Goal: Transaction & Acquisition: Purchase product/service

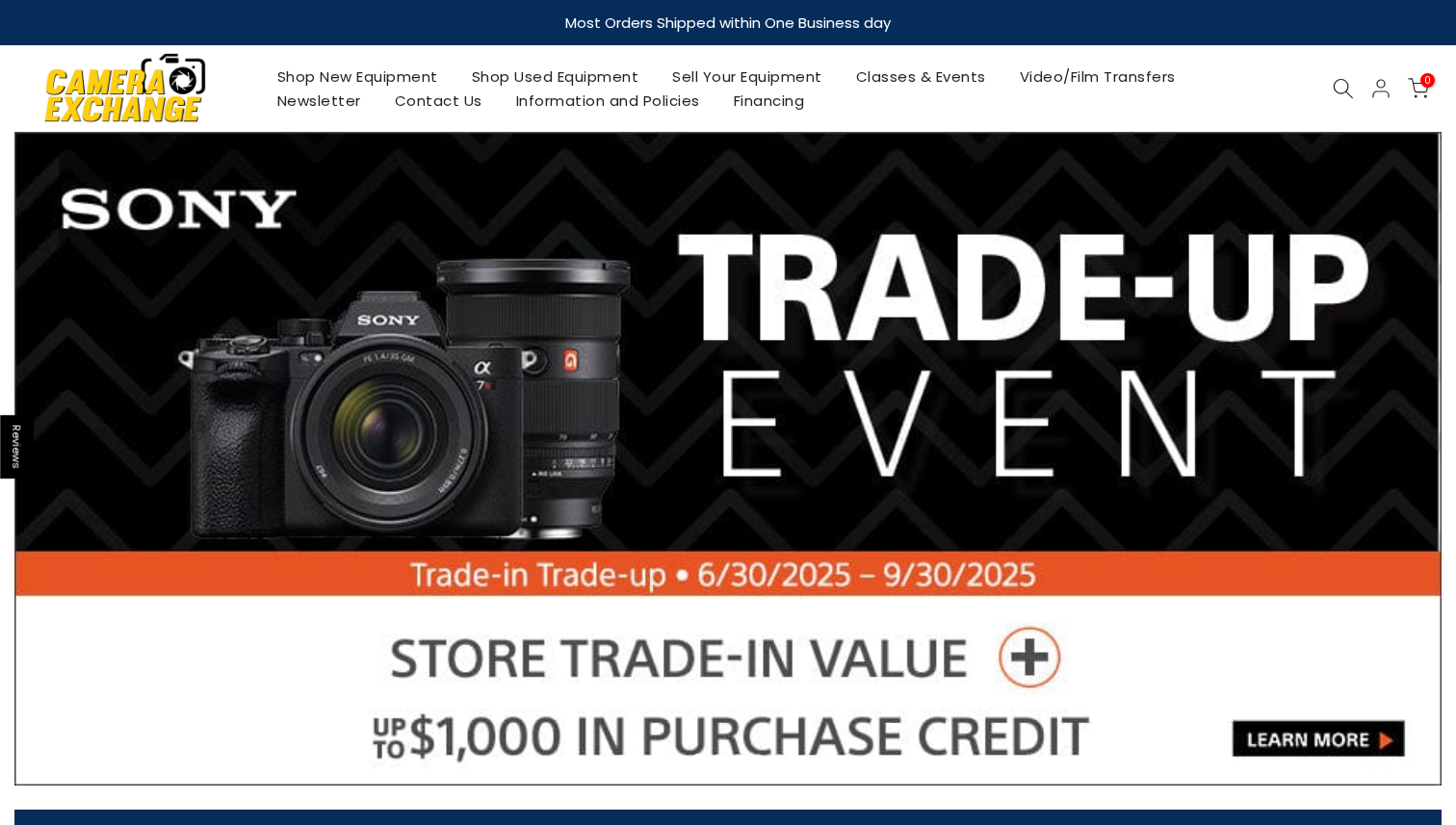
click at [571, 73] on link "Shop Used Equipment" at bounding box center [555, 76] width 201 height 24
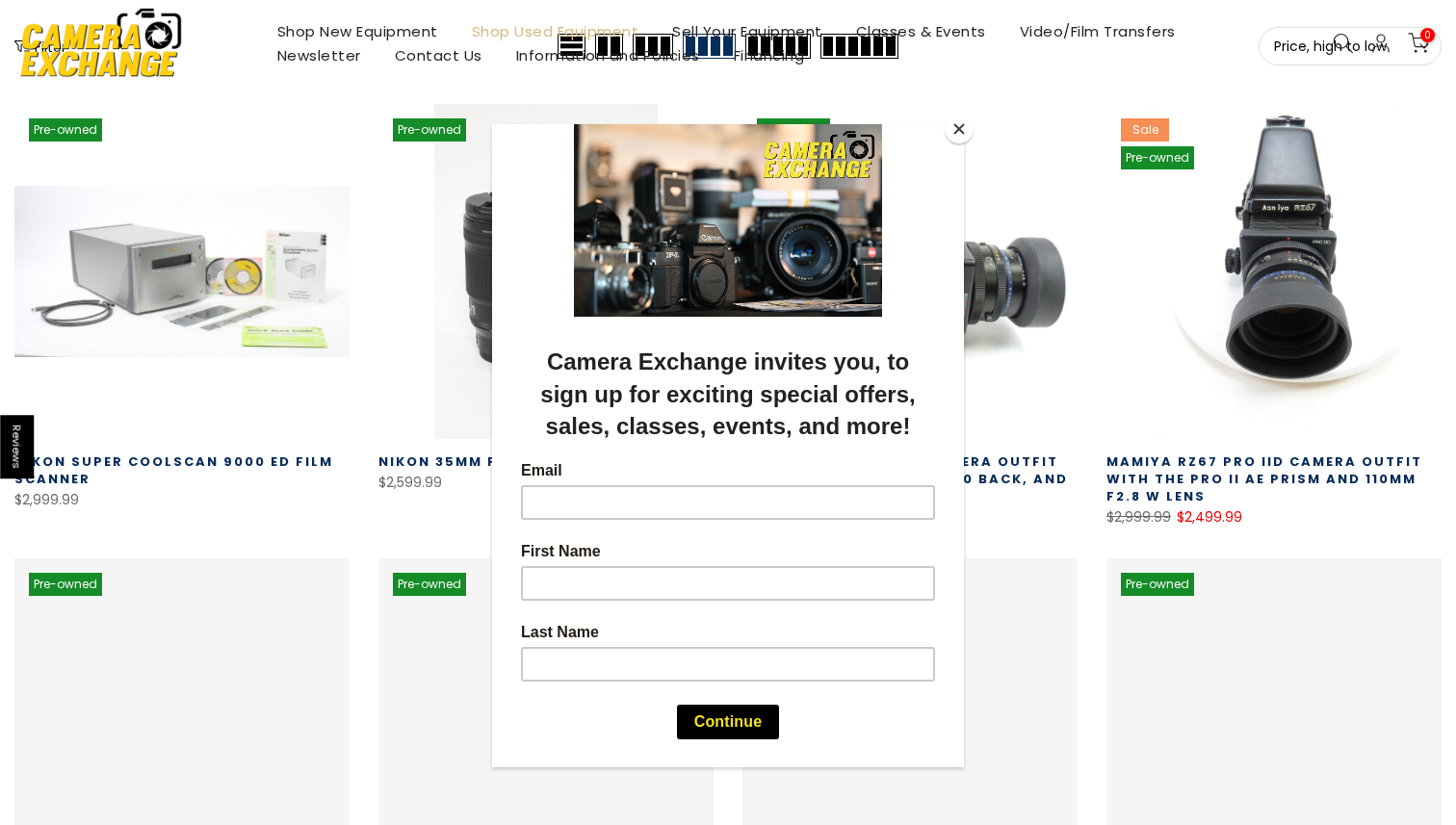
scroll to position [364, 0]
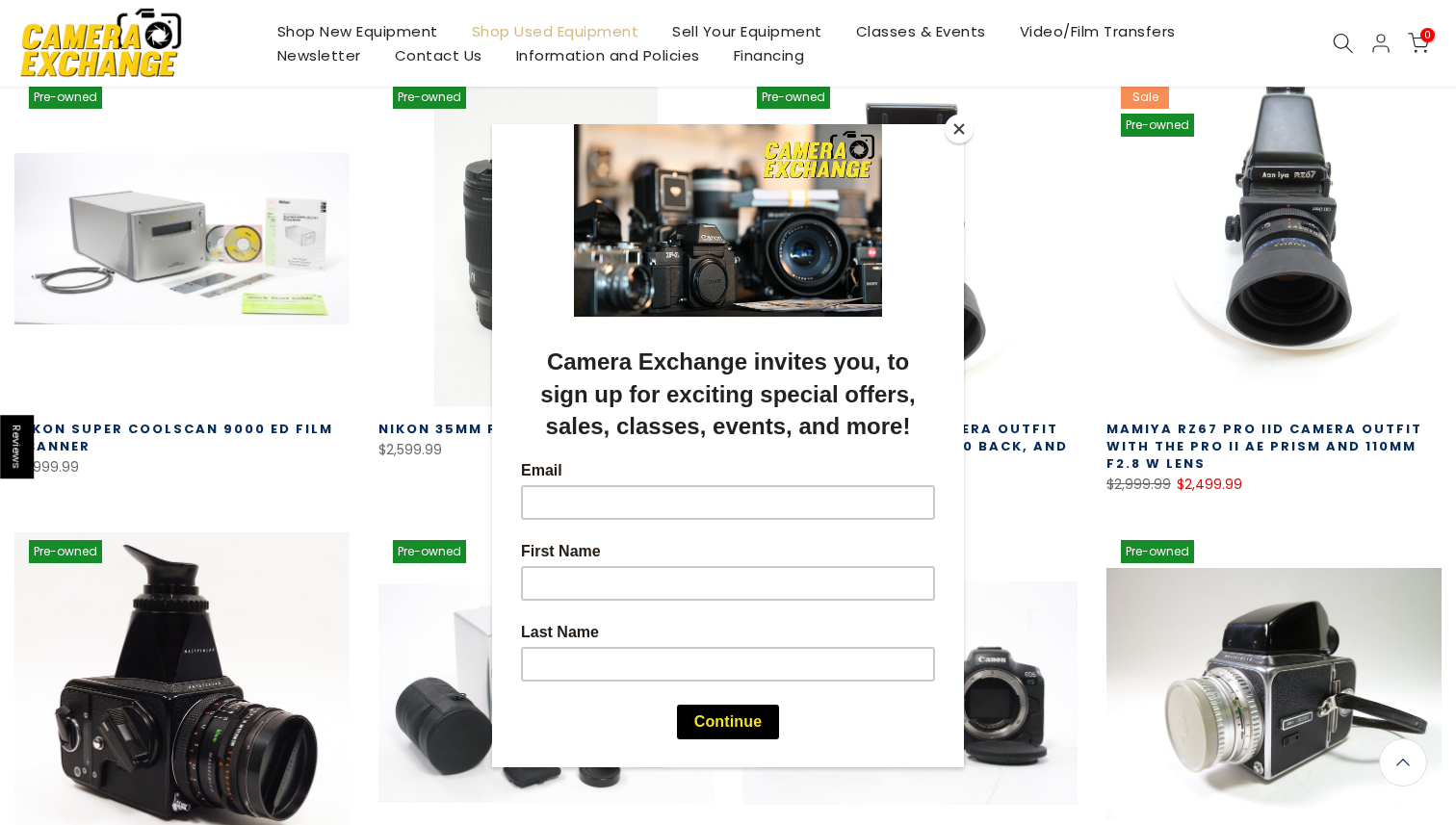
click at [960, 129] on button "Close" at bounding box center [959, 129] width 29 height 29
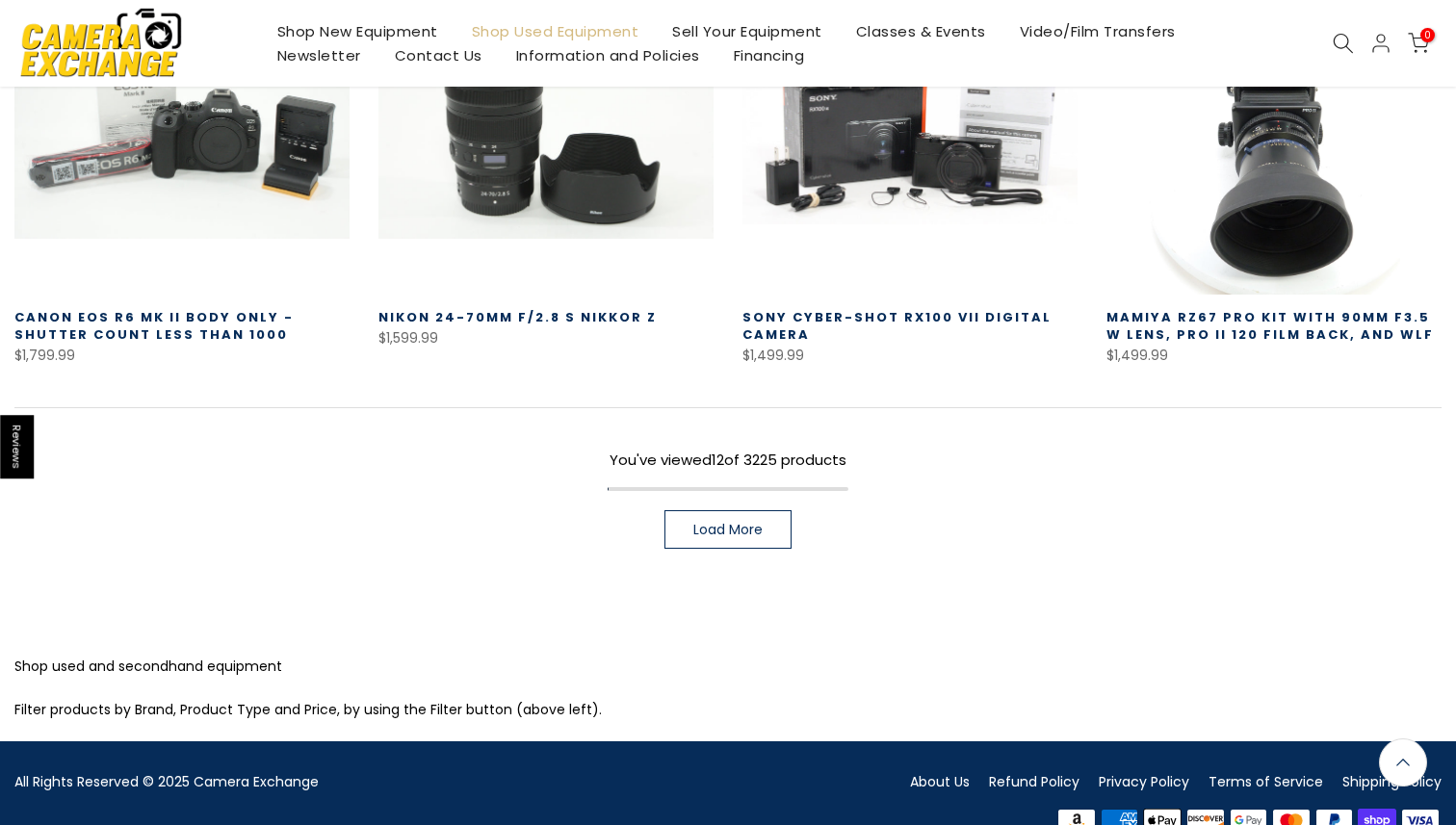
scroll to position [1382, 0]
click at [763, 534] on span "Load More" at bounding box center [727, 529] width 69 height 14
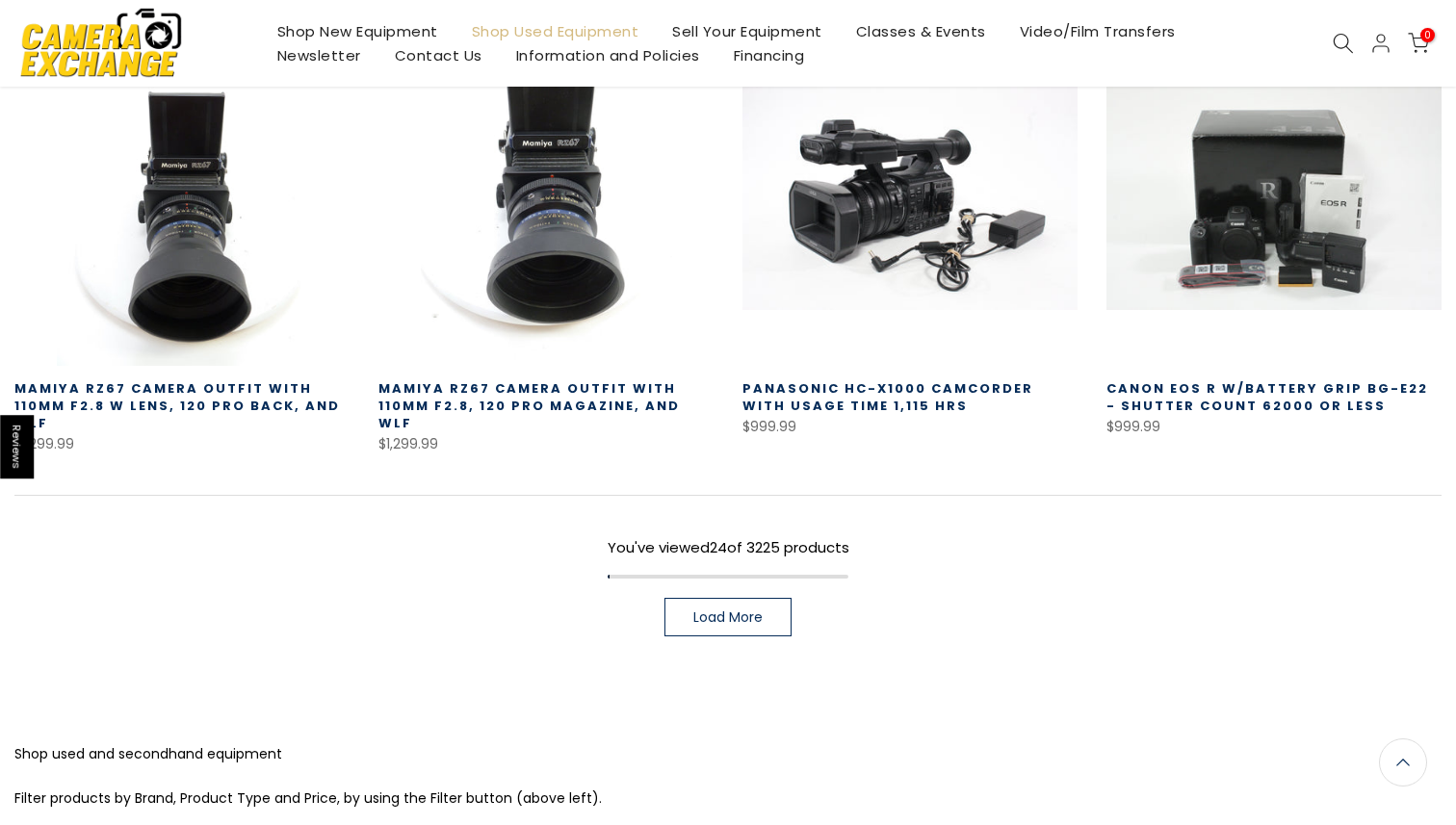
scroll to position [2645, 0]
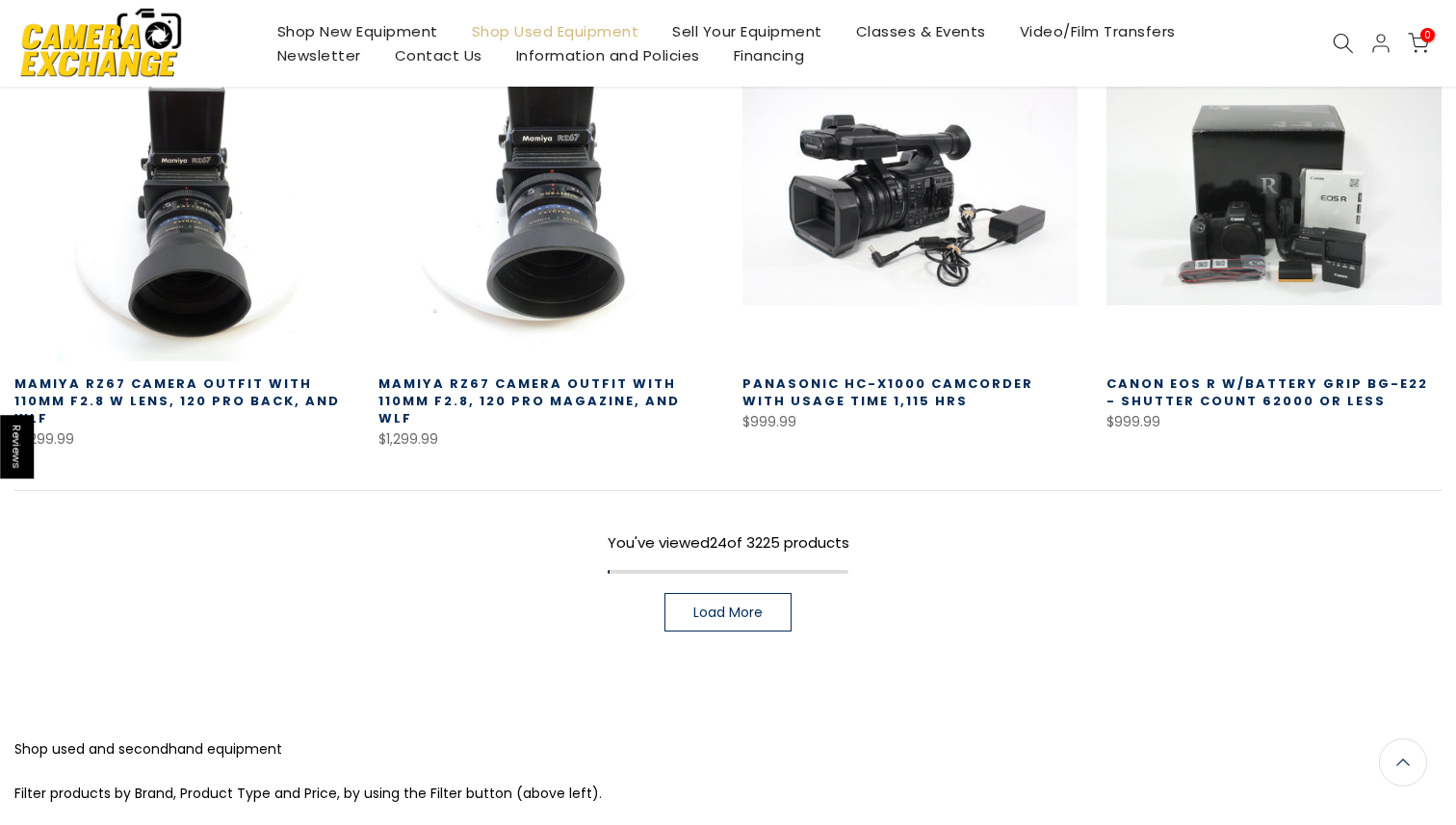
click at [746, 617] on span "Load More" at bounding box center [727, 612] width 69 height 14
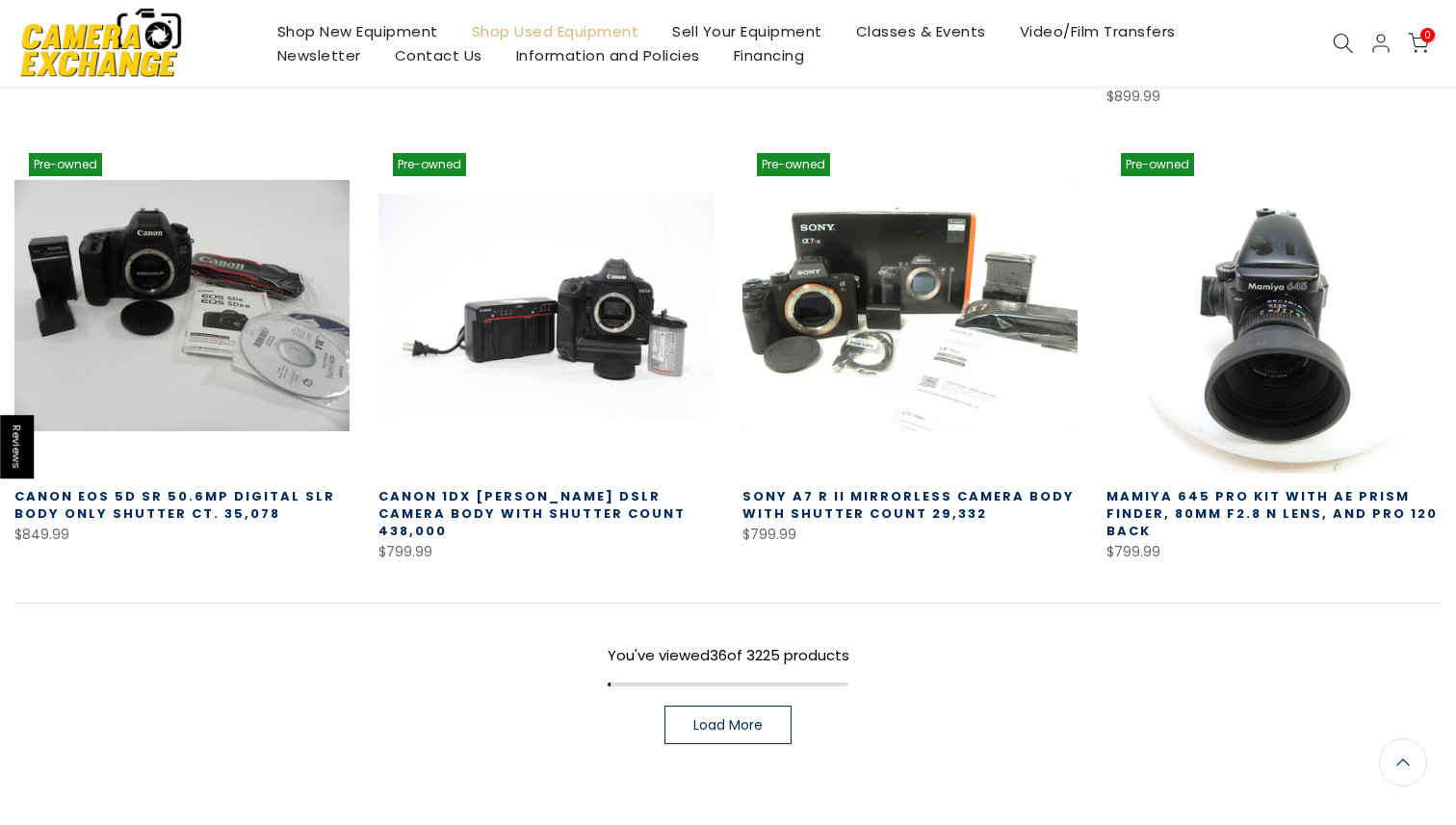
scroll to position [3899, 0]
click at [757, 734] on link "Load More" at bounding box center [728, 724] width 127 height 39
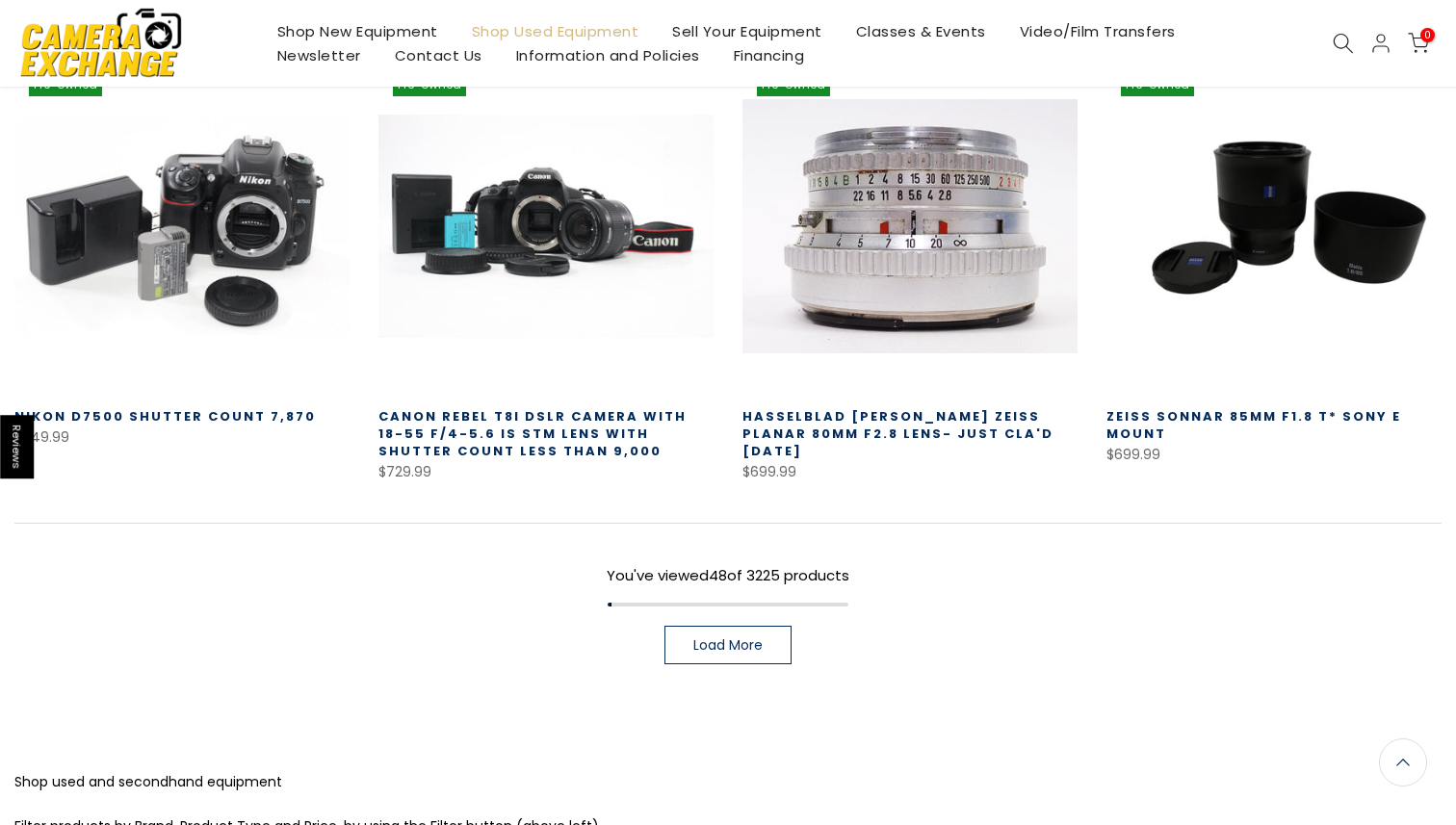
scroll to position [5355, 0]
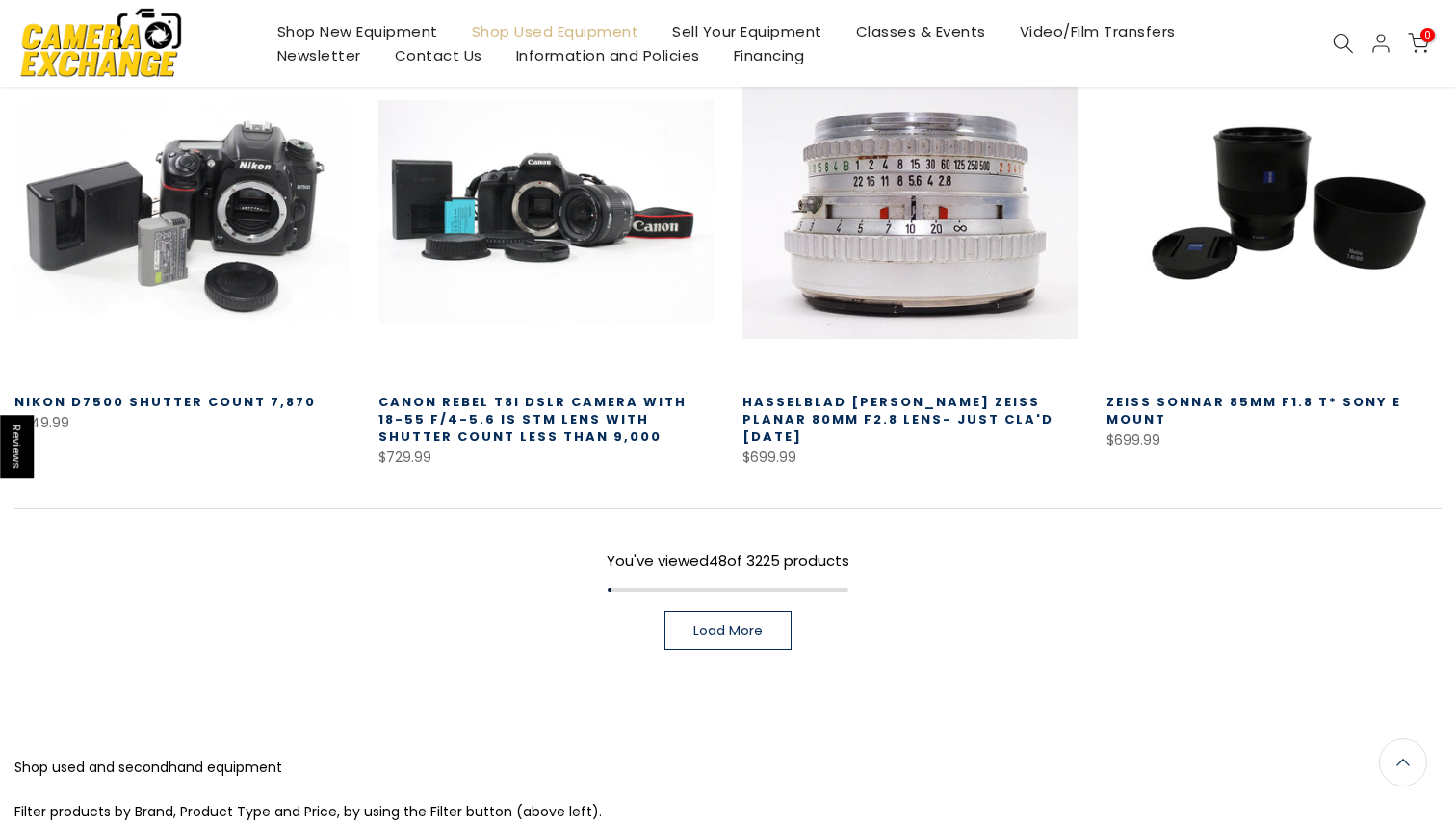
click at [1350, 34] on icon at bounding box center [1343, 44] width 21 height 21
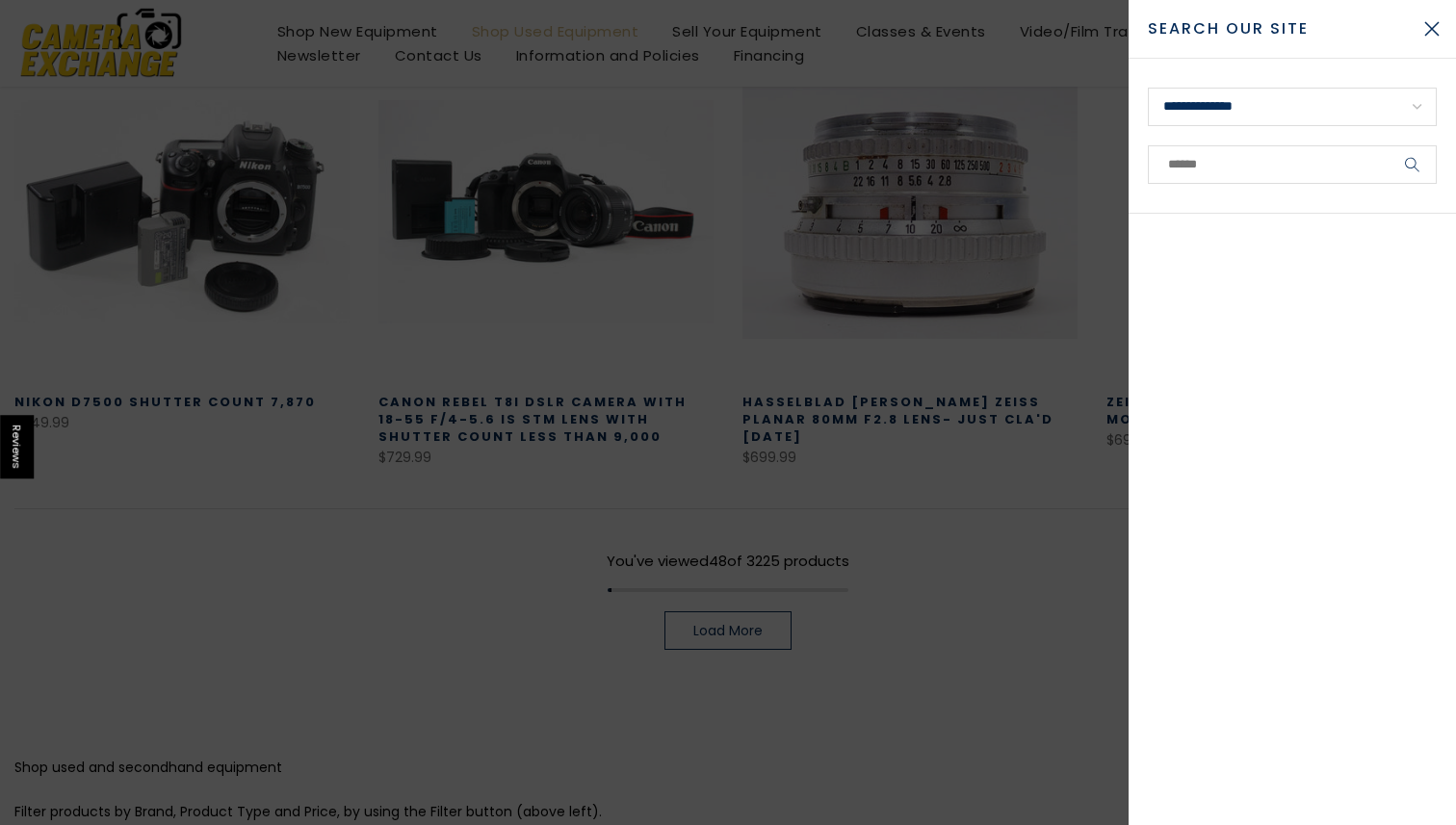
click at [1007, 592] on div at bounding box center [728, 412] width 1456 height 825
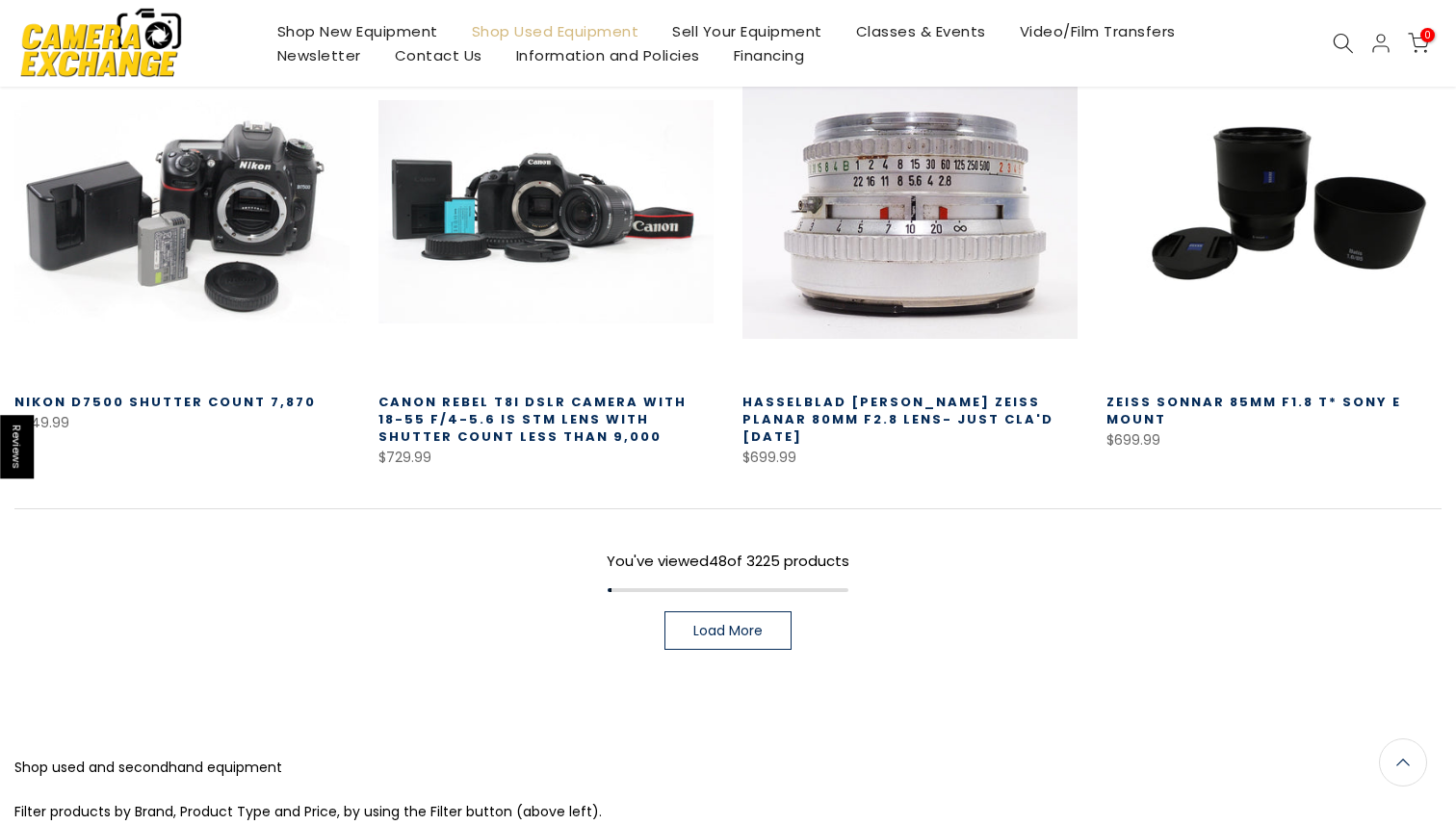
scroll to position [5353, 0]
click at [1339, 45] on icon at bounding box center [1343, 44] width 21 height 21
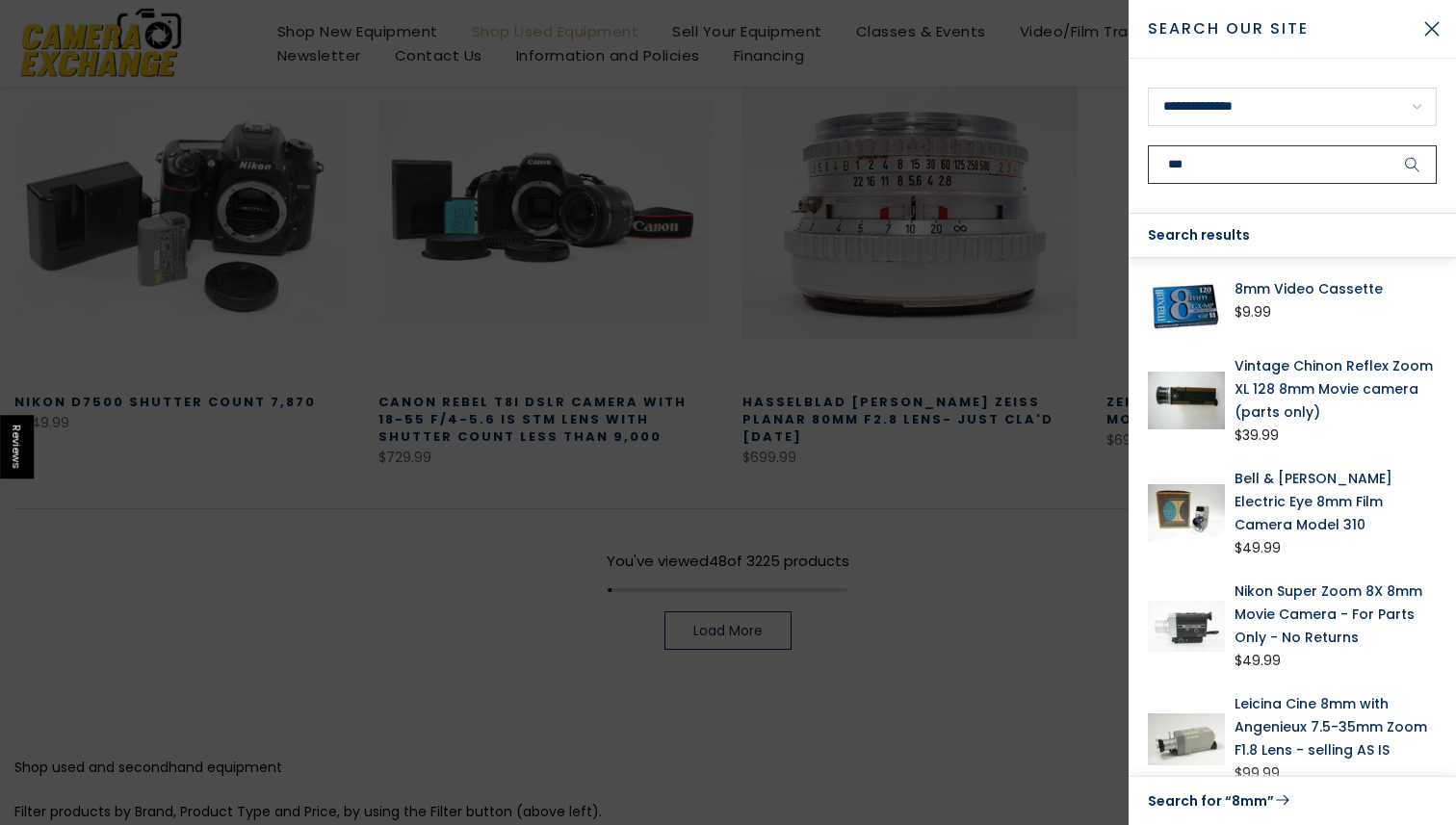
type input "***"
click at [1379, 610] on link "Nikon Super Zoom 8X 8mm Movie Camera - For Parts Only - No Returns" at bounding box center [1335, 614] width 202 height 69
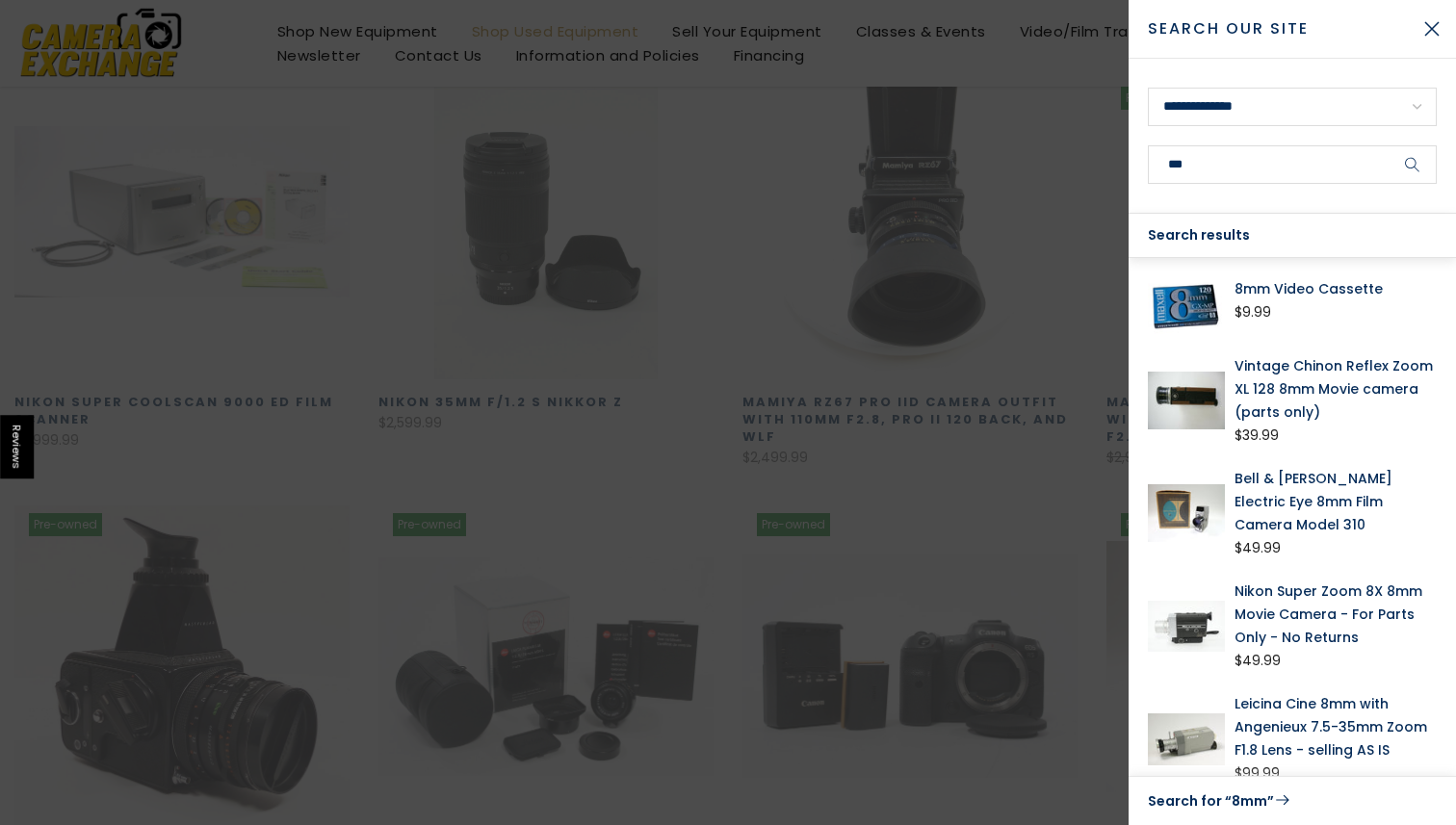
scroll to position [337, 0]
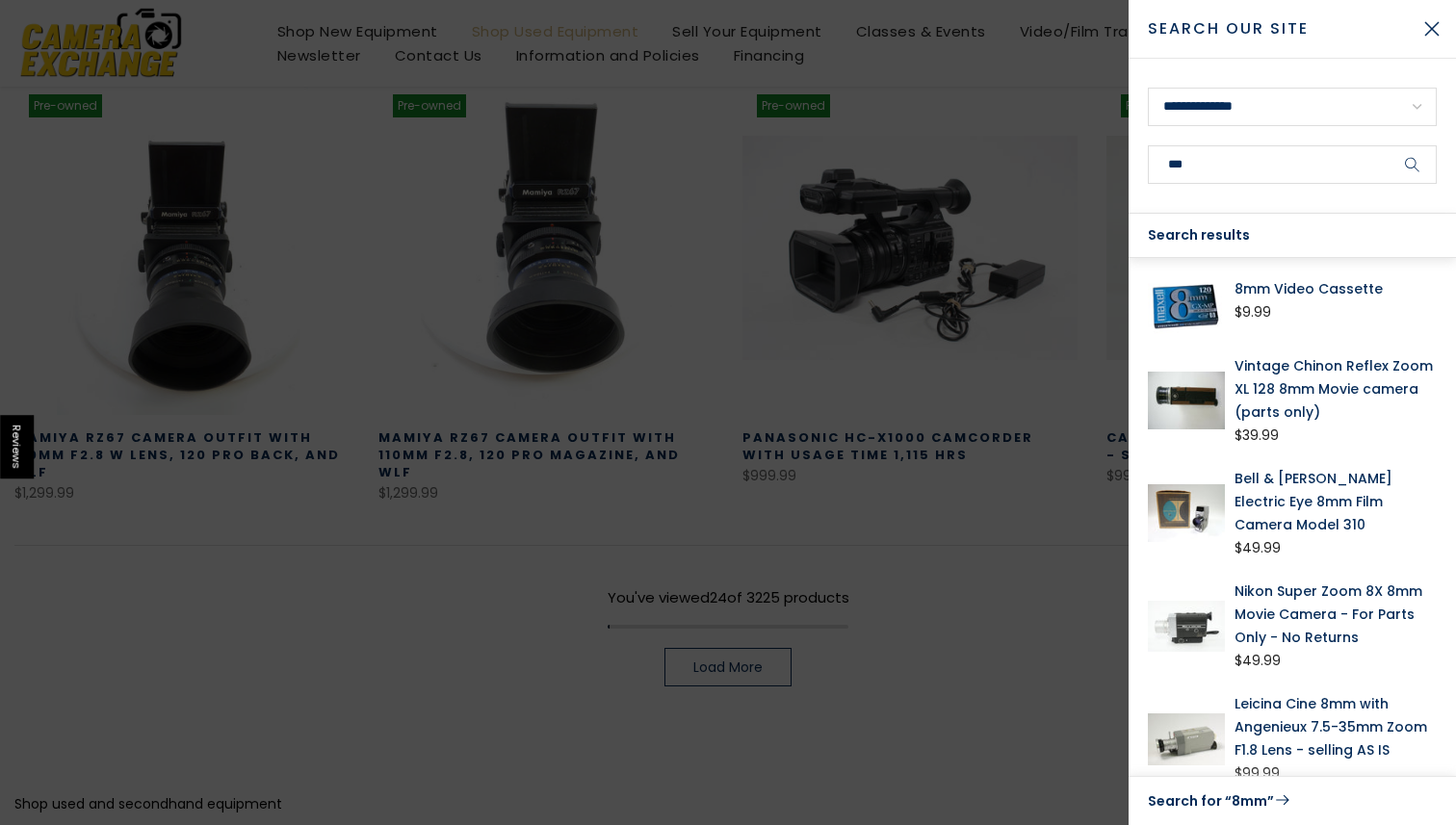
scroll to position [1384, 0]
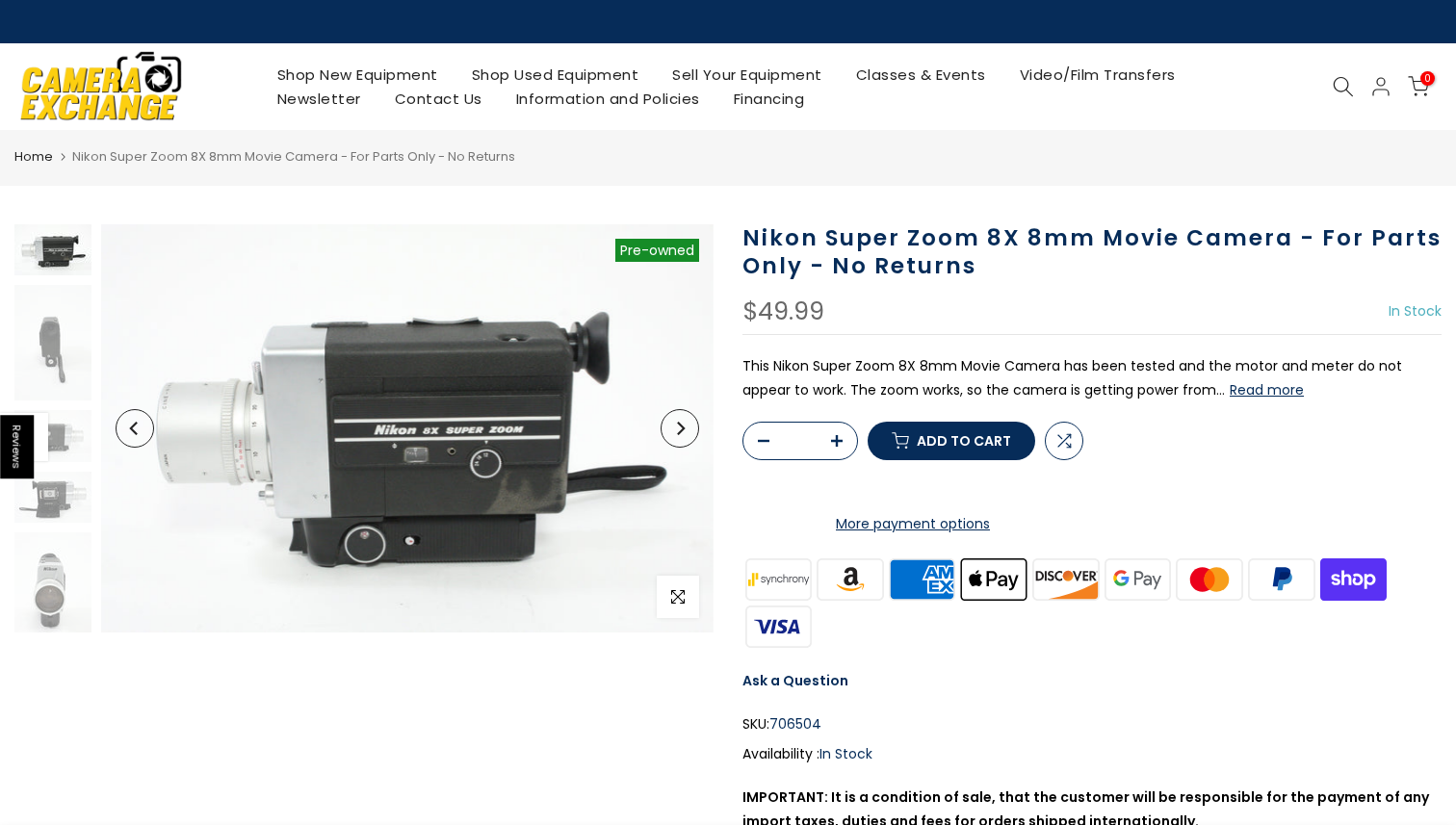
click at [686, 441] on button "Next" at bounding box center [680, 428] width 39 height 39
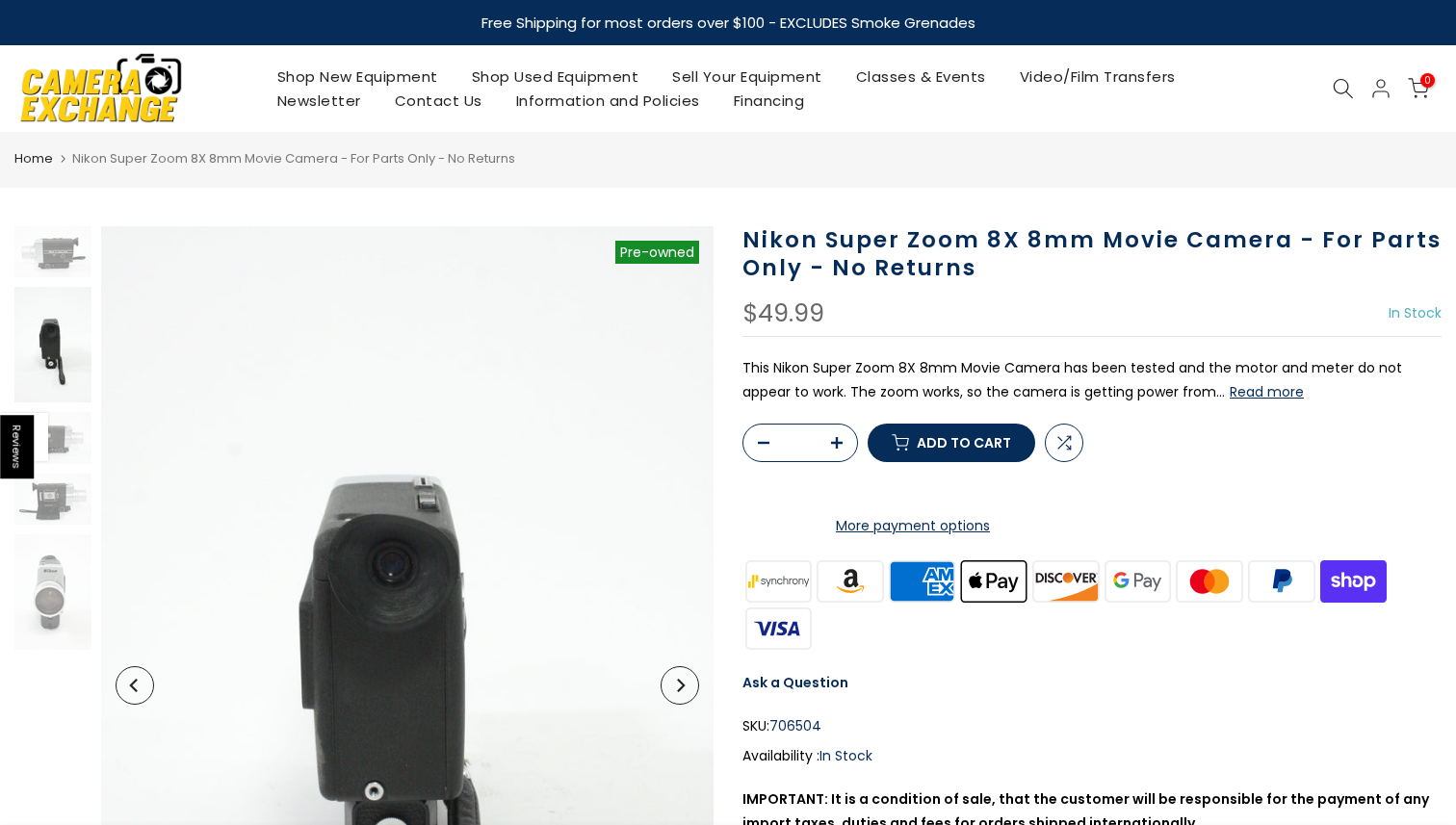
click at [131, 690] on button "Previous" at bounding box center [135, 686] width 39 height 39
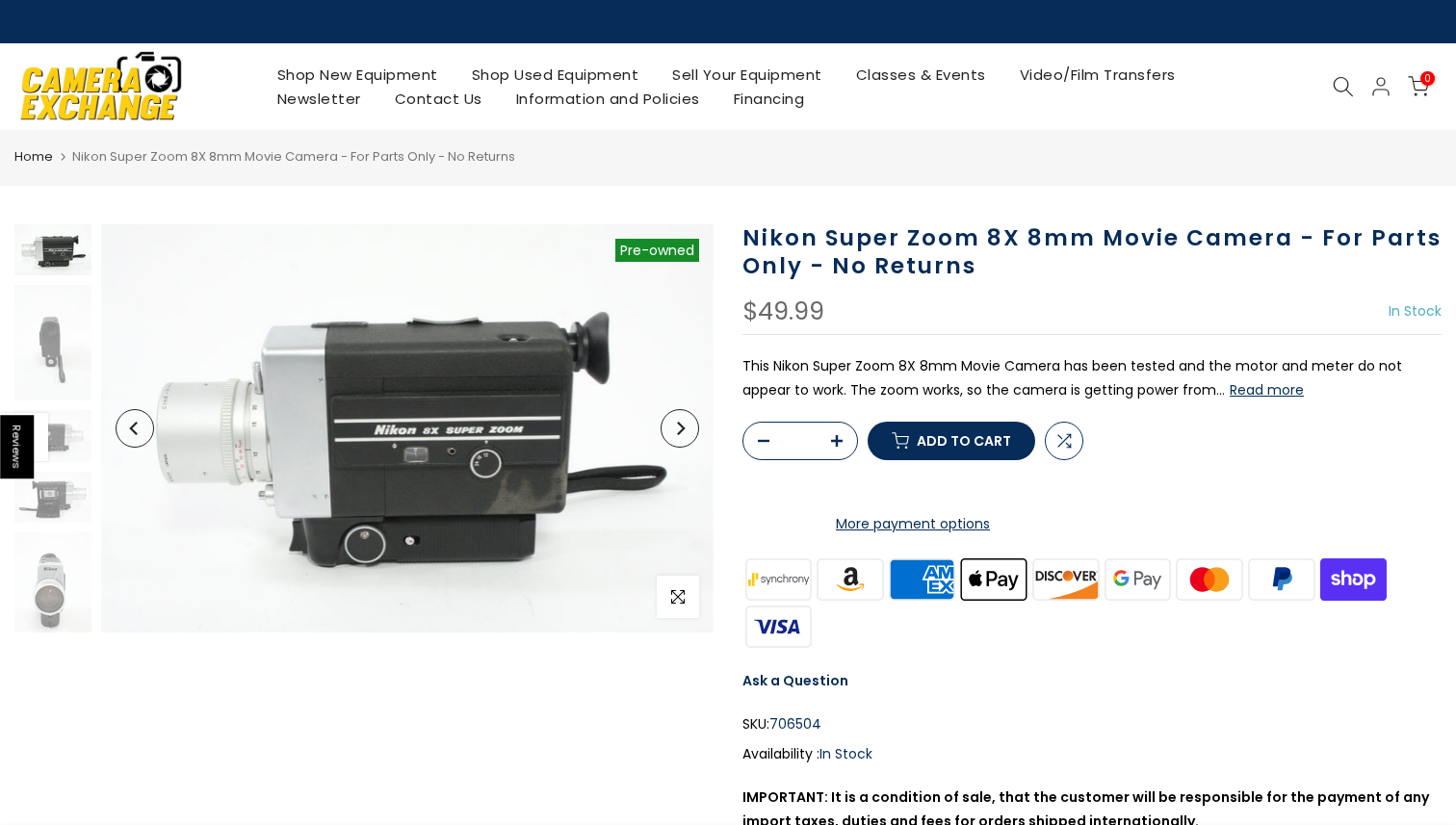
click at [1349, 93] on use at bounding box center [1343, 87] width 19 height 19
